Goal: Task Accomplishment & Management: Manage account settings

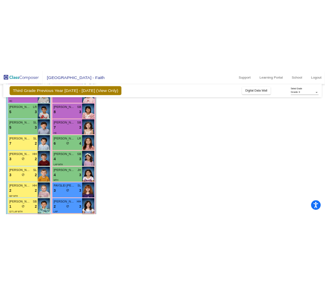
scroll to position [138, 0]
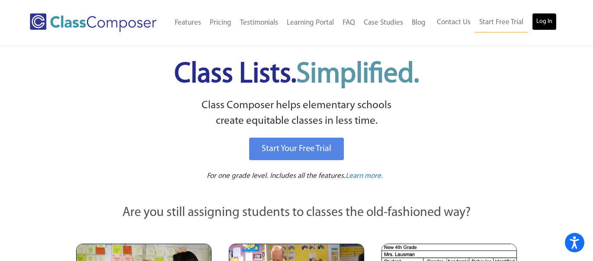
click at [545, 27] on link "Log In" at bounding box center [544, 21] width 25 height 17
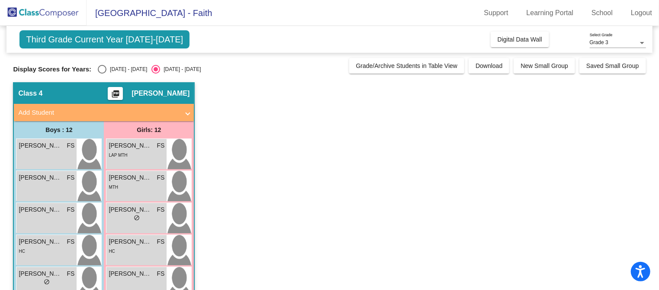
click at [98, 71] on div "Select an option" at bounding box center [102, 69] width 9 height 9
click at [102, 74] on input "2024 - 2025" at bounding box center [102, 74] width 0 height 0
radio input "true"
